Goal: Communication & Community: Share content

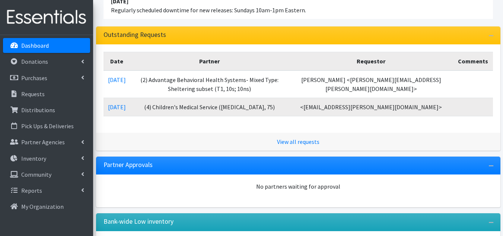
scroll to position [74, 0]
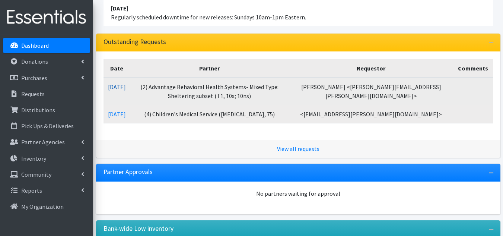
click at [121, 85] on link "[DATE]" at bounding box center [117, 86] width 18 height 7
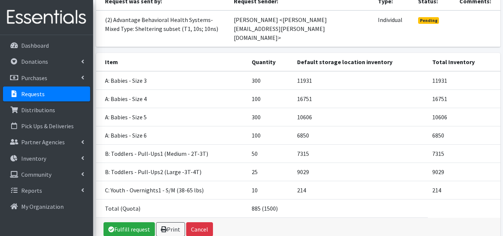
scroll to position [131, 0]
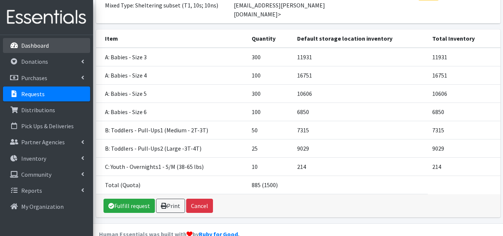
drag, startPoint x: 38, startPoint y: 49, endPoint x: 132, endPoint y: 9, distance: 102.2
click at [38, 49] on p "Dashboard" at bounding box center [35, 45] width 28 height 7
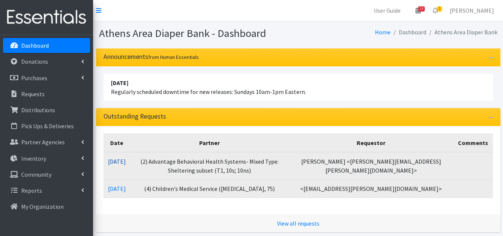
click at [123, 164] on link "[DATE]" at bounding box center [117, 160] width 18 height 7
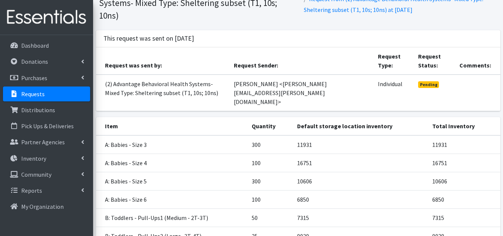
scroll to position [131, 0]
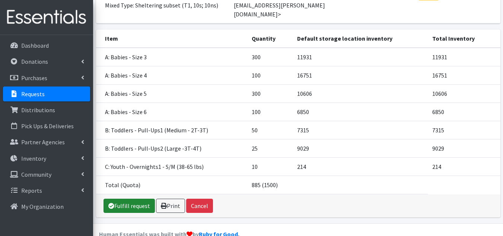
click at [135, 198] on link "Fulfill request" at bounding box center [128, 205] width 51 height 14
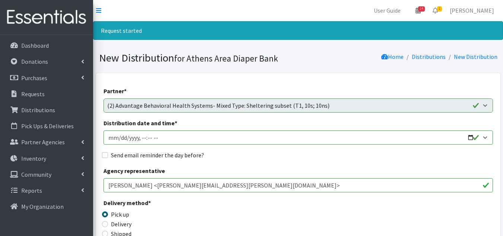
click at [119, 137] on input "Distribution date and time *" at bounding box center [297, 137] width 389 height 14
type input "2025-09-19T10:00"
click at [105, 154] on input "Send email reminder the day before?" at bounding box center [105, 155] width 6 height 6
checkbox input "true"
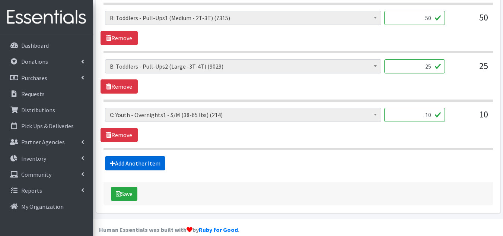
scroll to position [554, 0]
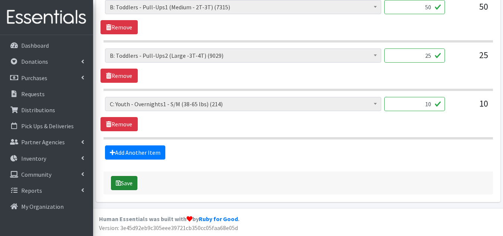
click at [125, 180] on button "Save" at bounding box center [124, 183] width 26 height 14
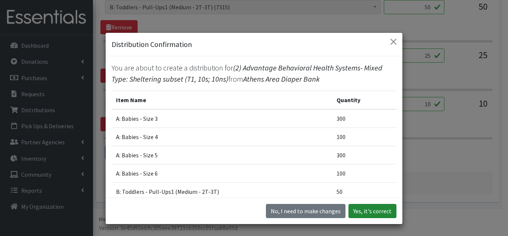
click at [372, 212] on button "Yes, it's correct" at bounding box center [373, 211] width 48 height 14
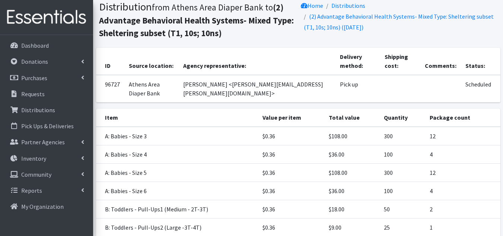
scroll to position [161, 0]
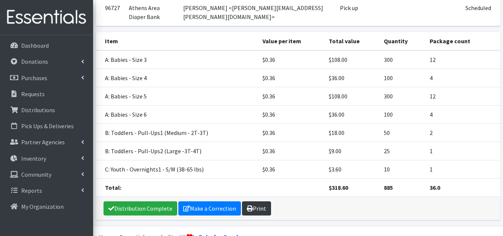
click at [262, 201] on link "Print" at bounding box center [256, 208] width 29 height 14
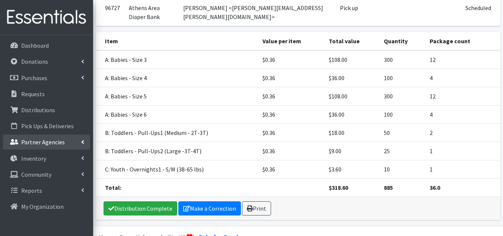
click at [47, 137] on link "Partner Agencies" at bounding box center [46, 141] width 87 height 15
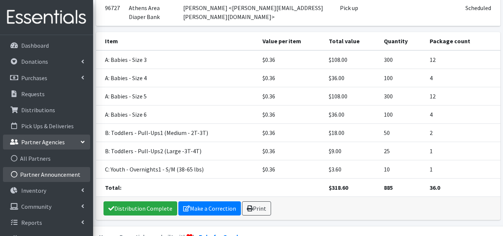
click at [51, 174] on link "Partner Announcement" at bounding box center [46, 174] width 87 height 15
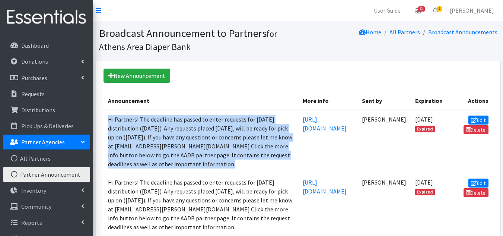
drag, startPoint x: 256, startPoint y: 183, endPoint x: 109, endPoint y: 130, distance: 155.8
click at [109, 130] on td "Hi Partners! The deadline has passed to enter requests for Friday's distributio…" at bounding box center [200, 141] width 195 height 63
copy td "Hi Partners! The deadline has passed to enter requests for Friday's distributio…"
click at [145, 73] on link "New Announcement" at bounding box center [136, 75] width 67 height 14
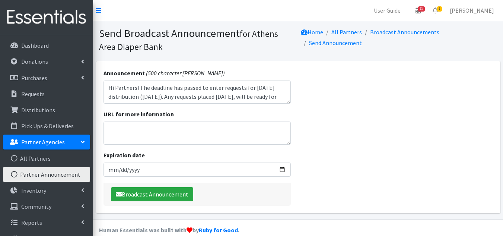
scroll to position [33, 0]
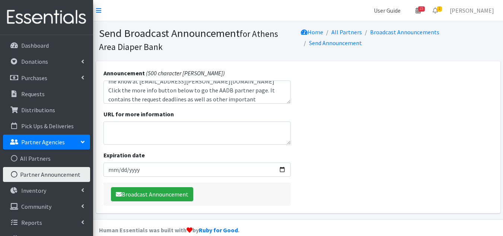
type textarea "Hi Partners! The deadline has passed to enter requests for [DATE] distribution …"
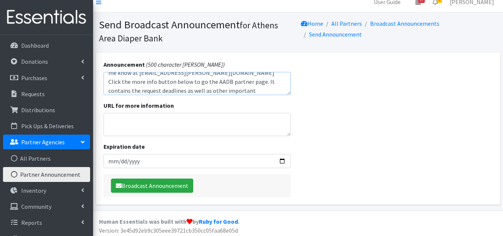
scroll to position [11, 0]
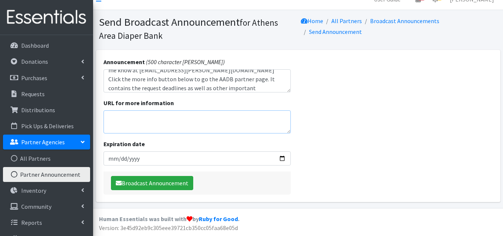
click at [138, 122] on textarea "URL for more information" at bounding box center [196, 121] width 187 height 23
paste textarea "[URL][DOMAIN_NAME]"
type textarea "[URL][DOMAIN_NAME]"
click at [199, 153] on input "Expiration date" at bounding box center [196, 158] width 187 height 14
click at [281, 157] on input "Expiration date" at bounding box center [196, 158] width 187 height 14
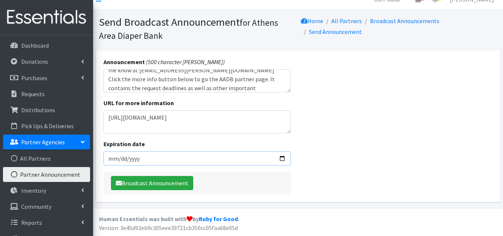
type input "2025-09-20"
click at [196, 136] on div "Announcement (500 character max) Hi Partners! The deadline has passed to enter …" at bounding box center [197, 126] width 202 height 152
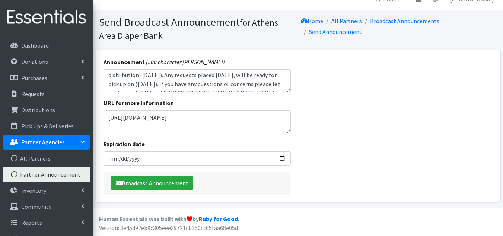
scroll to position [0, 0]
click at [156, 84] on textarea "Hi Partners! The deadline has passed to enter requests for Friday's distributio…" at bounding box center [196, 80] width 187 height 23
click at [225, 85] on textarea "Hi Partners! The deadline has passed to enter requests for Friday's distributio…" at bounding box center [196, 80] width 187 height 23
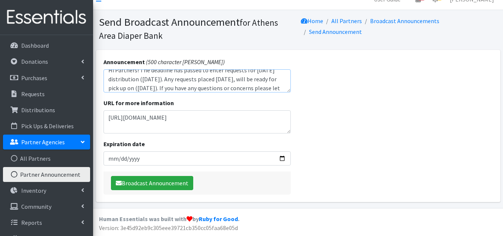
click at [161, 88] on textarea "Hi Partners! The deadline has passed to enter requests for Friday's distributio…" at bounding box center [196, 80] width 187 height 23
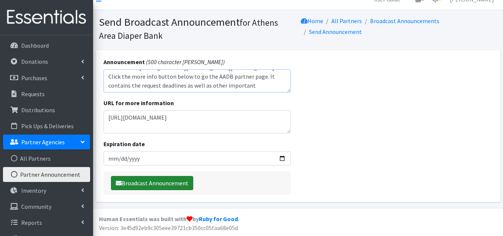
type textarea "Hi Partners! The deadline has passed to enter requests for Friday's distributio…"
click at [144, 181] on button "Broadcast Announcement" at bounding box center [152, 183] width 82 height 14
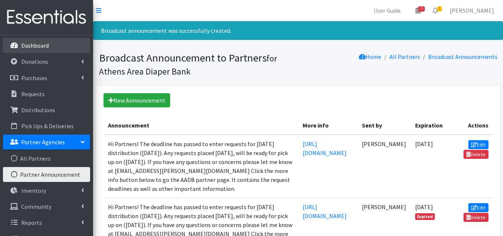
click at [32, 49] on p "Dashboard" at bounding box center [35, 45] width 28 height 7
